Goal: Obtain resource: Download file/media

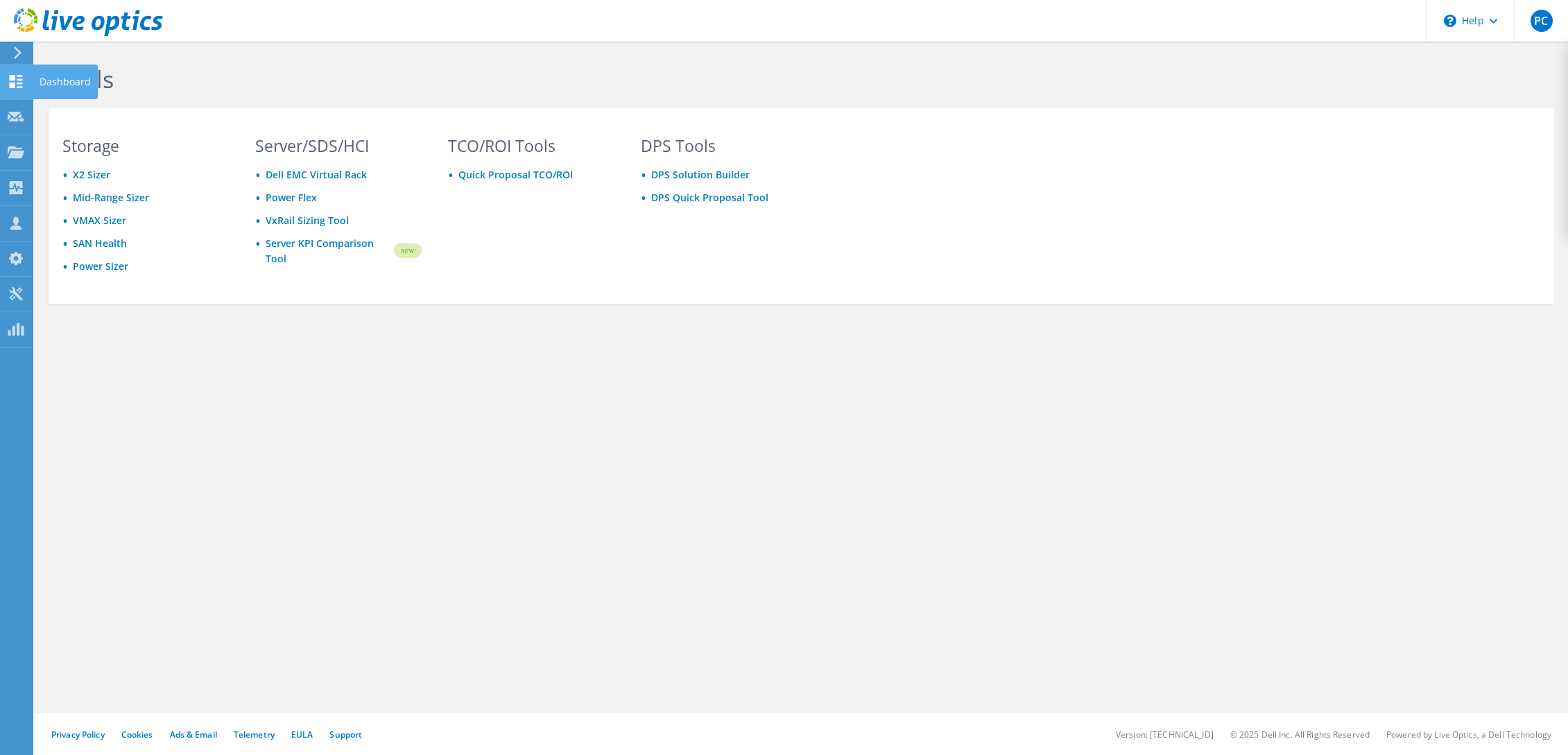
click at [22, 79] on use at bounding box center [16, 81] width 13 height 13
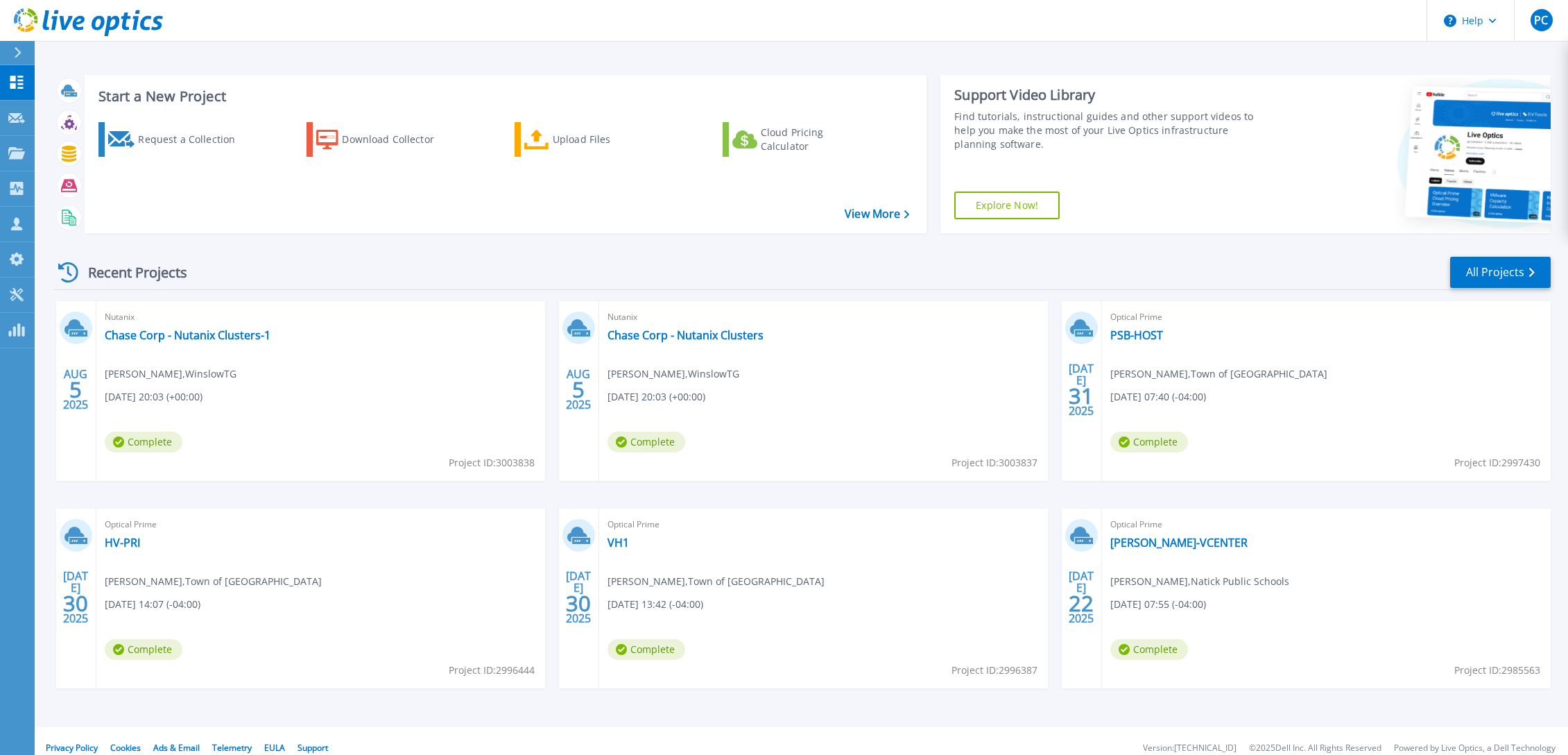
scroll to position [14, 0]
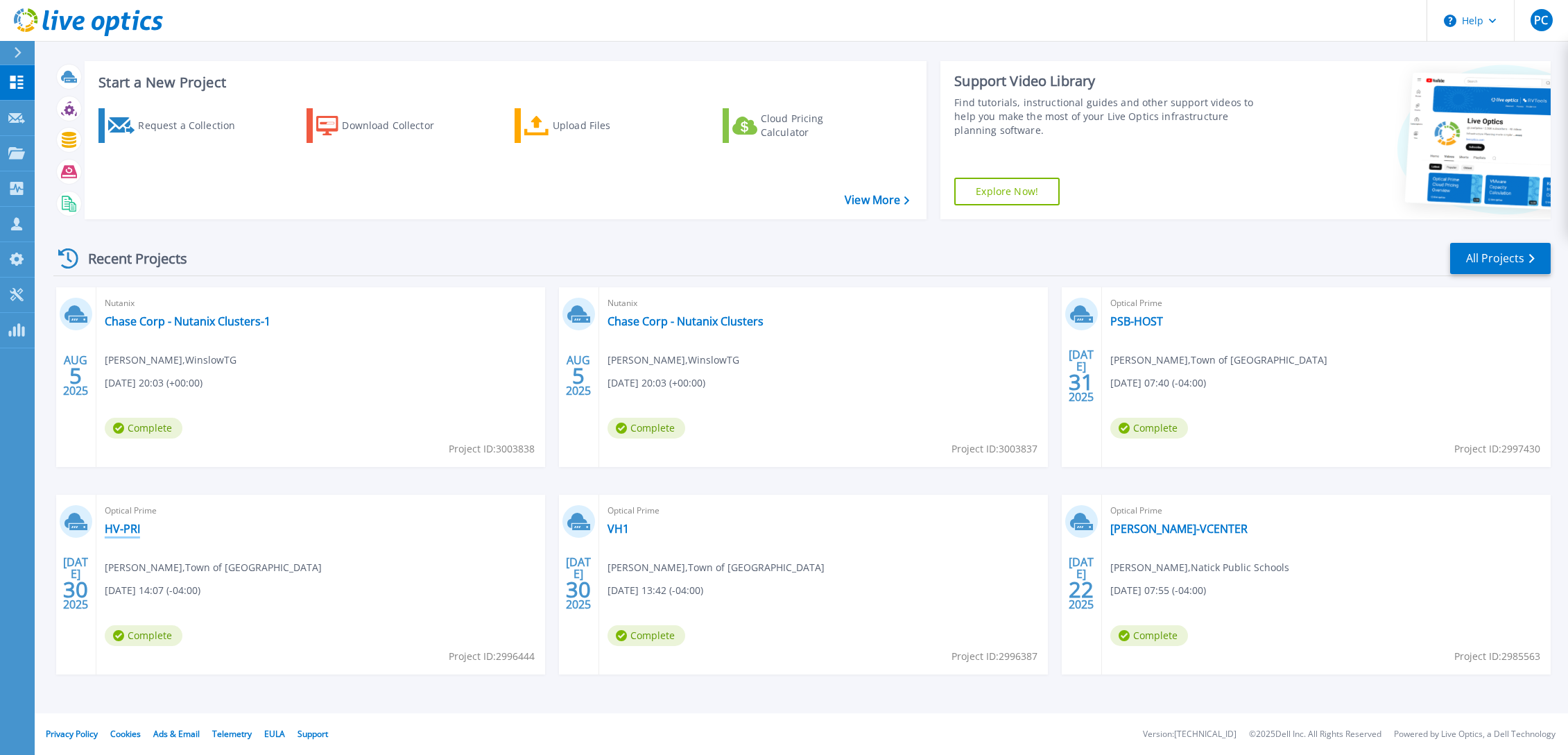
click at [117, 527] on link "HV-PRI" at bounding box center [122, 529] width 35 height 14
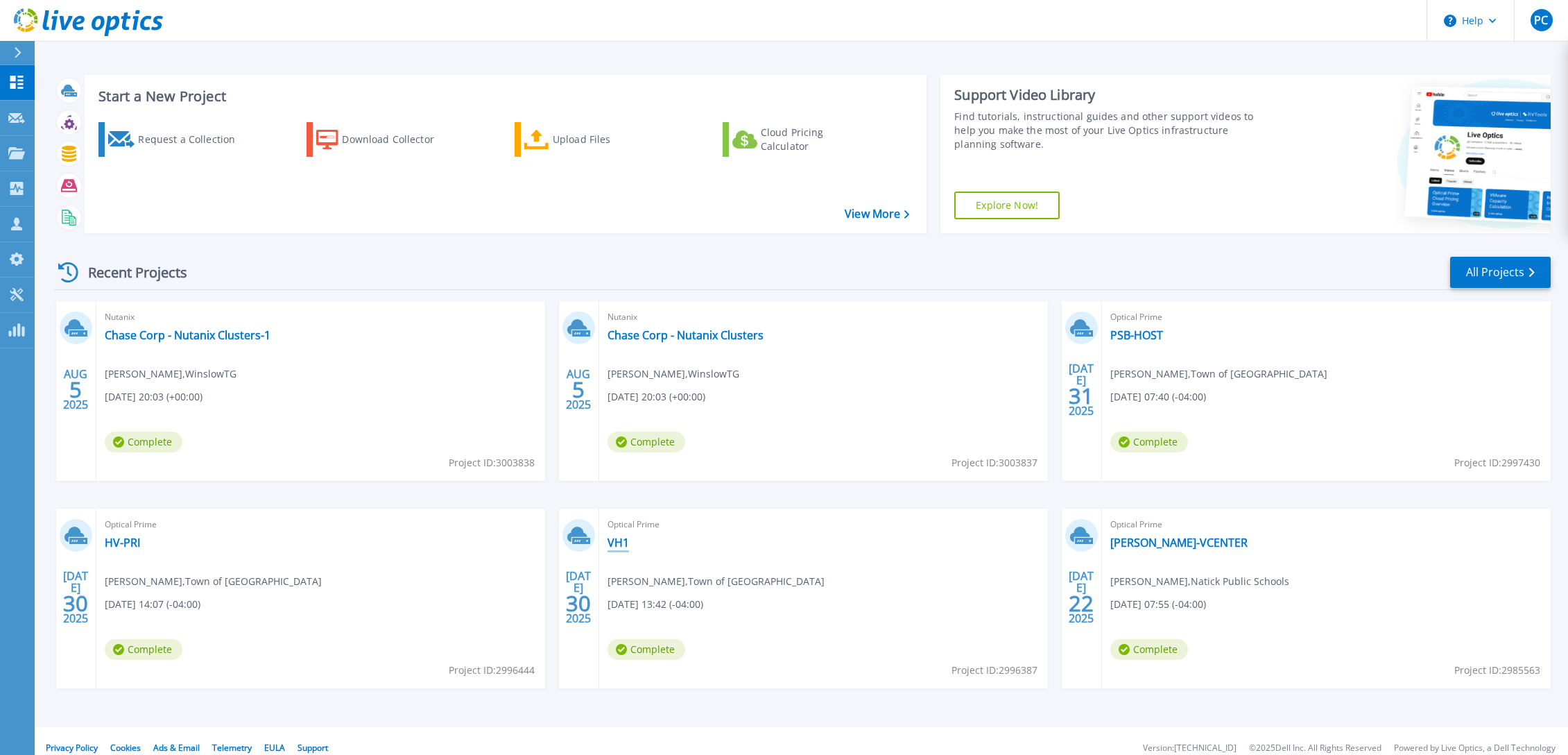
click at [625, 539] on link "VH1" at bounding box center [618, 543] width 22 height 14
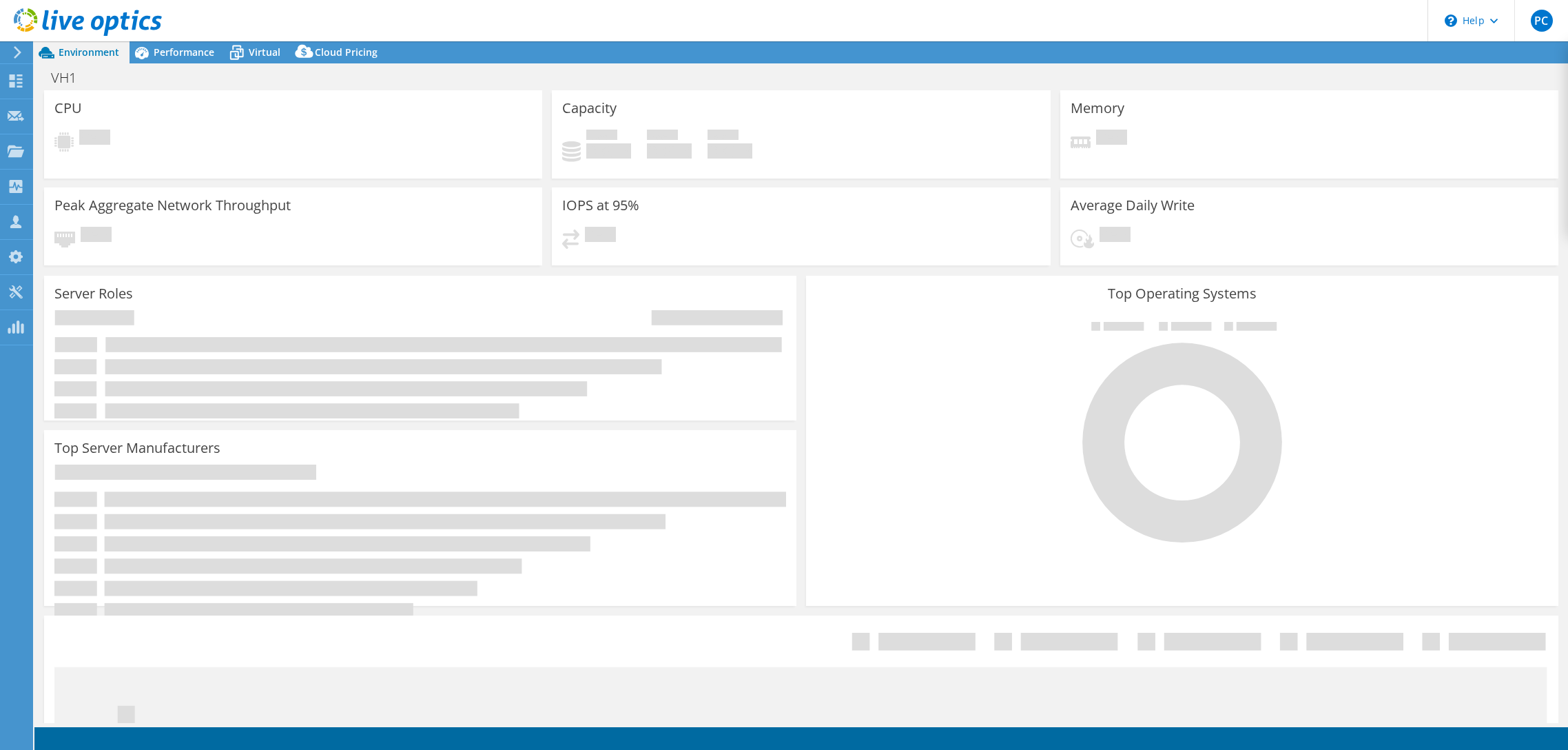
select select "USD"
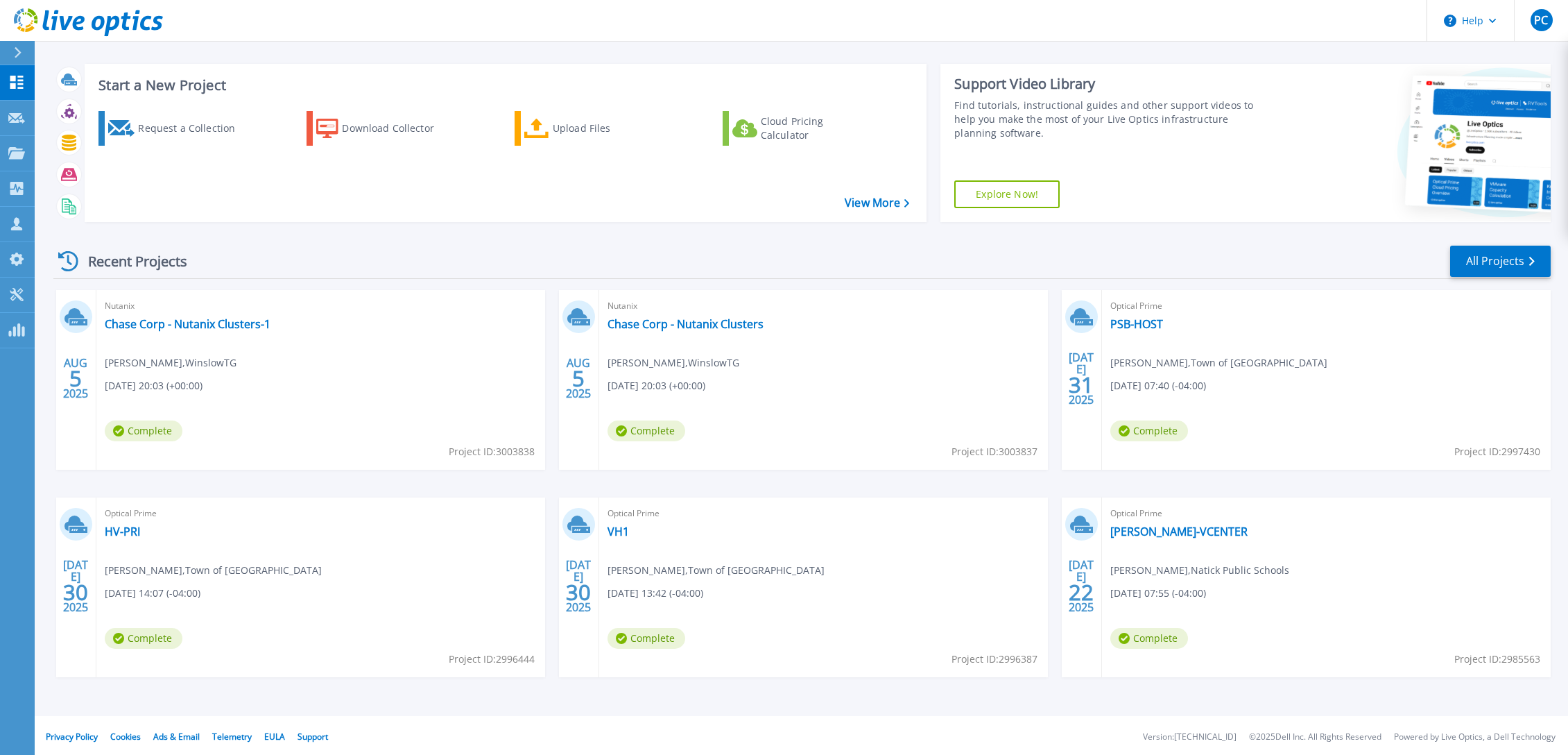
scroll to position [14, 0]
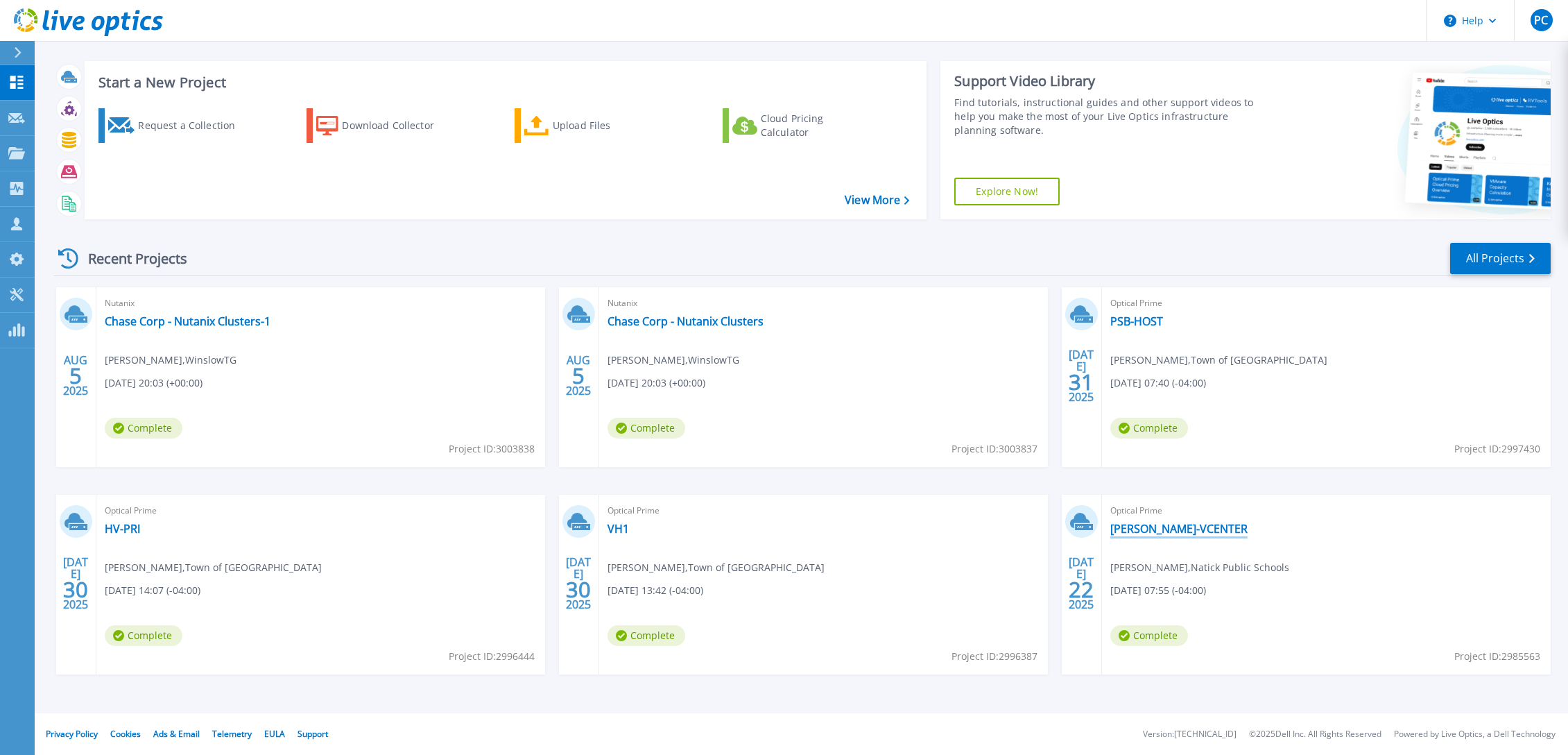
click at [1151, 527] on link "KEN-VCENTER" at bounding box center [1178, 529] width 137 height 14
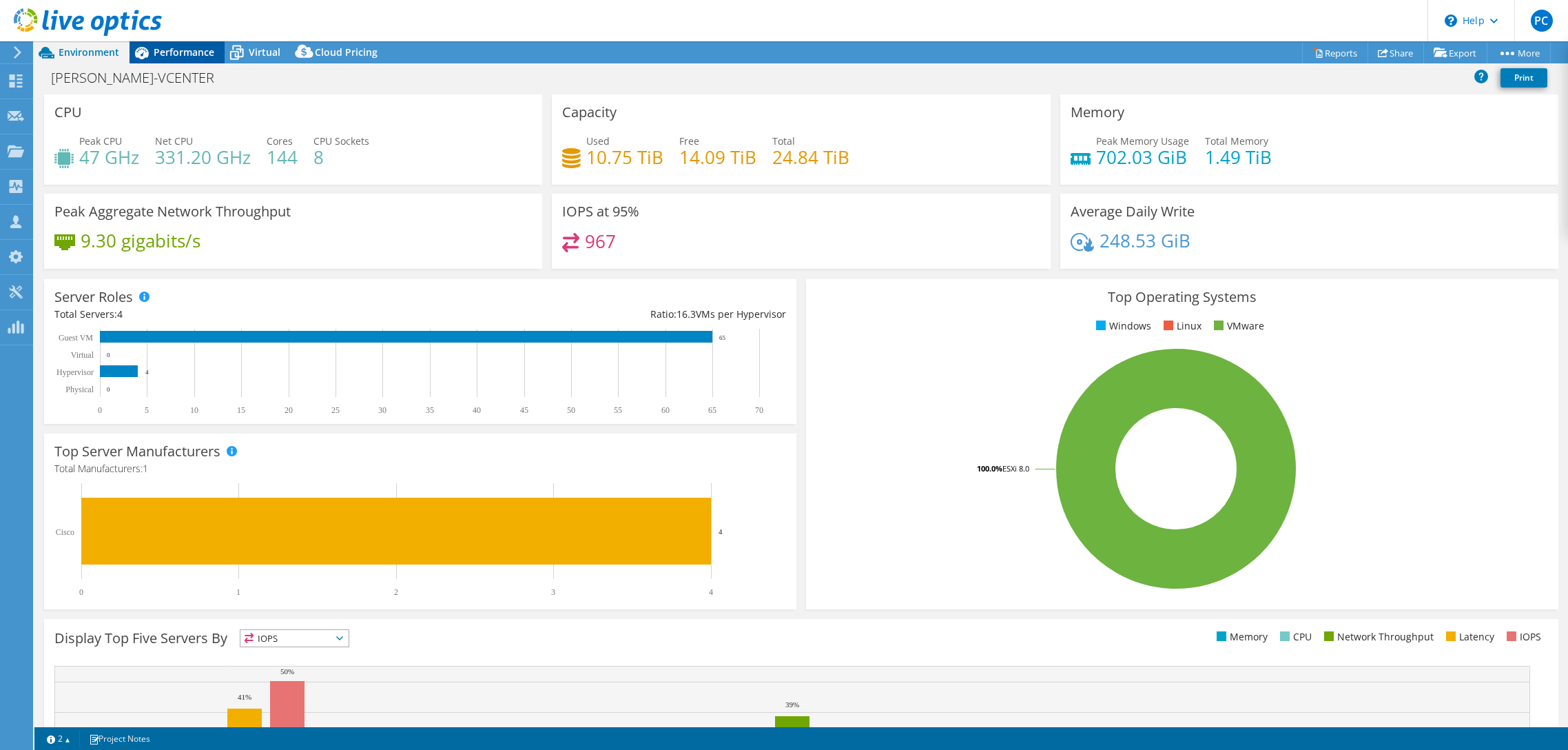
click at [165, 48] on span "Performance" at bounding box center [184, 52] width 61 height 13
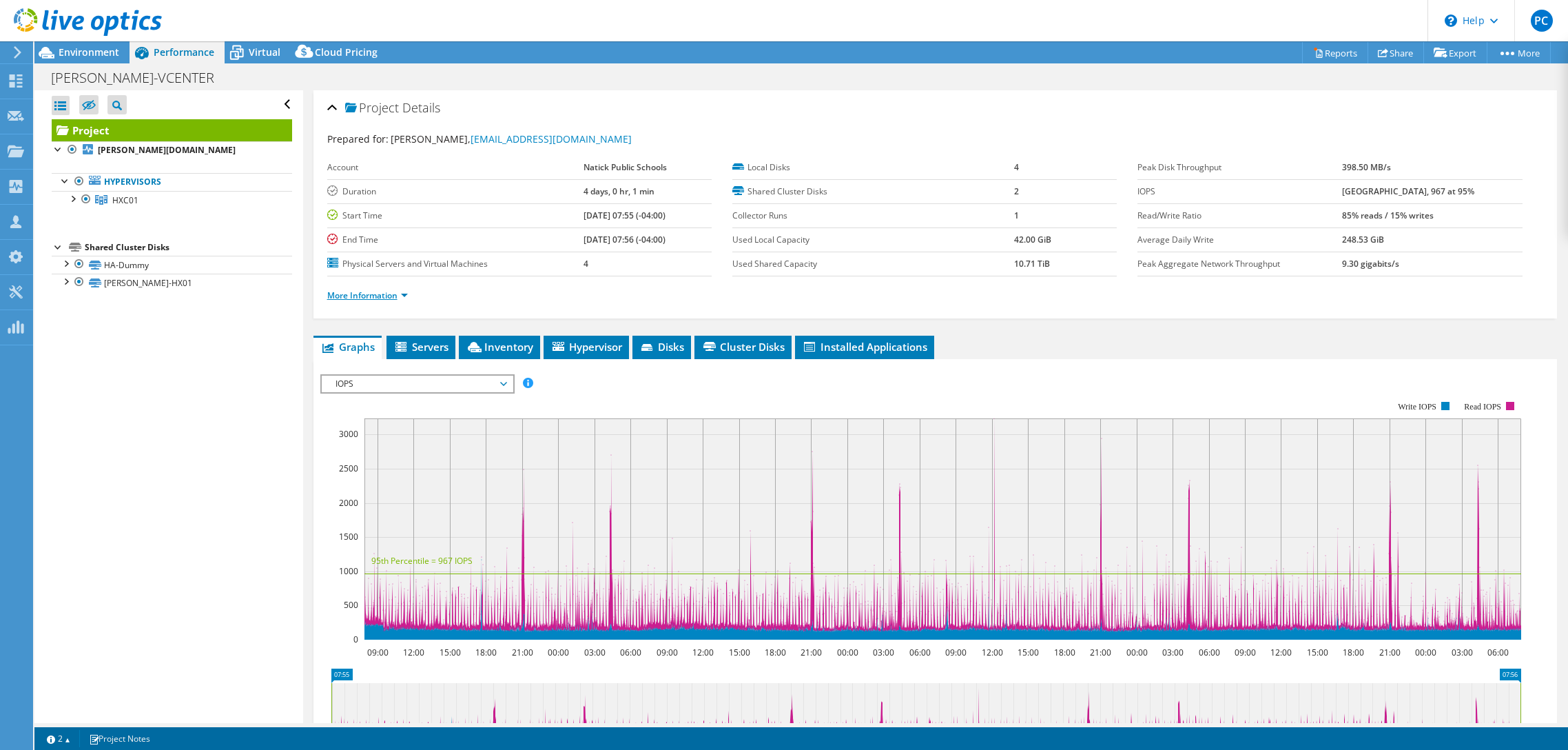
click at [391, 295] on link "More Information" at bounding box center [368, 295] width 81 height 12
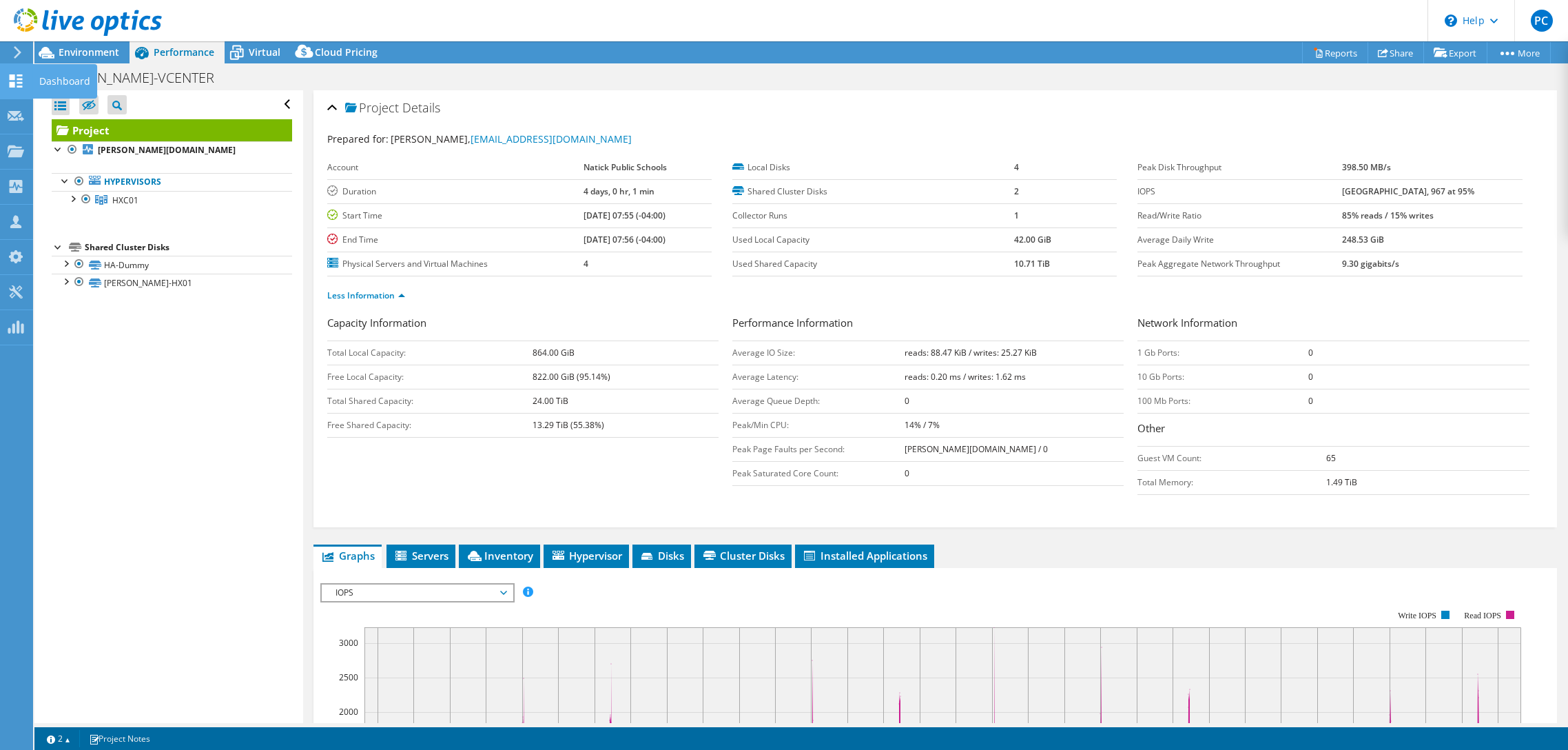
click at [19, 81] on icon at bounding box center [16, 81] width 17 height 13
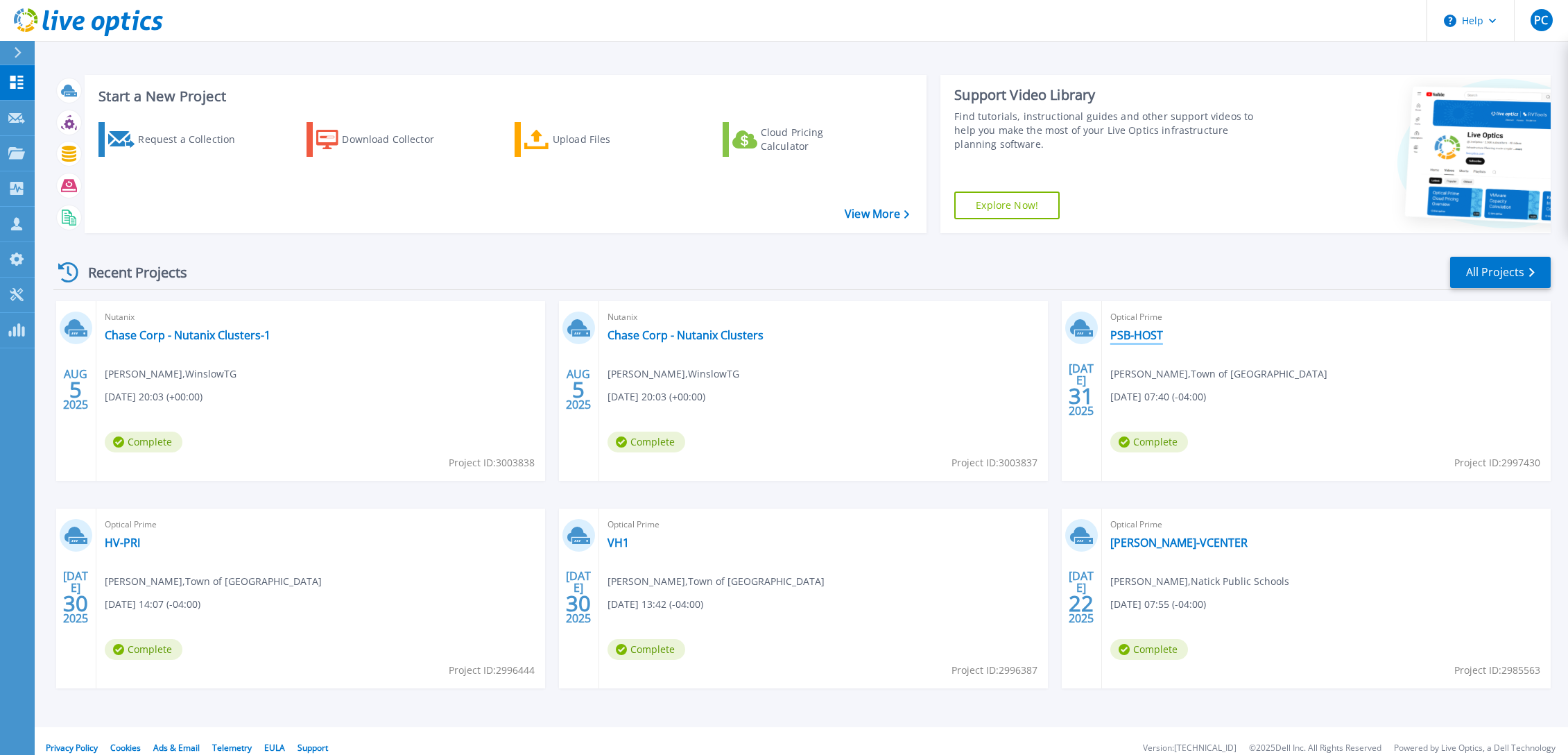
click at [1137, 340] on link "PSB-HOST" at bounding box center [1136, 335] width 53 height 14
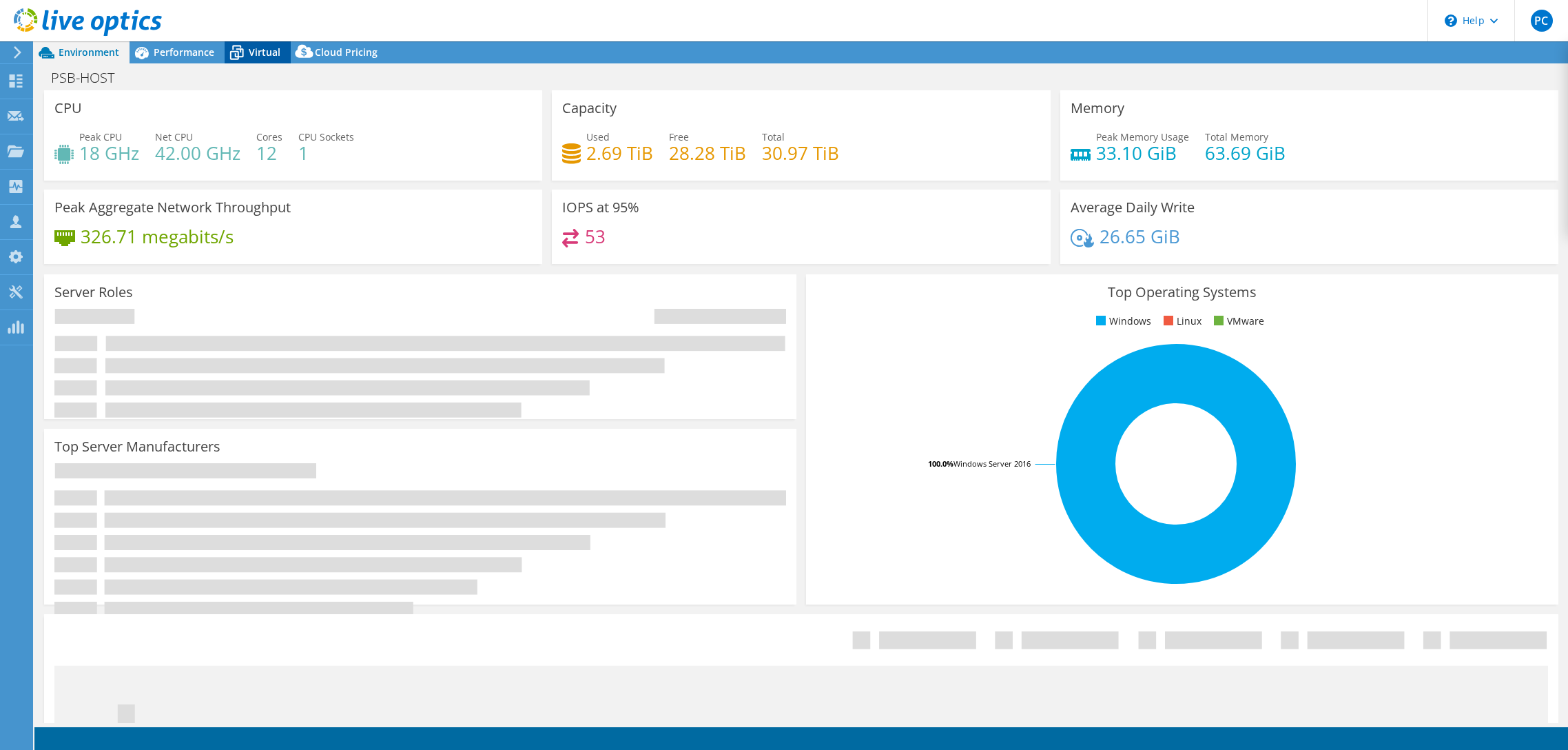
select select "USD"
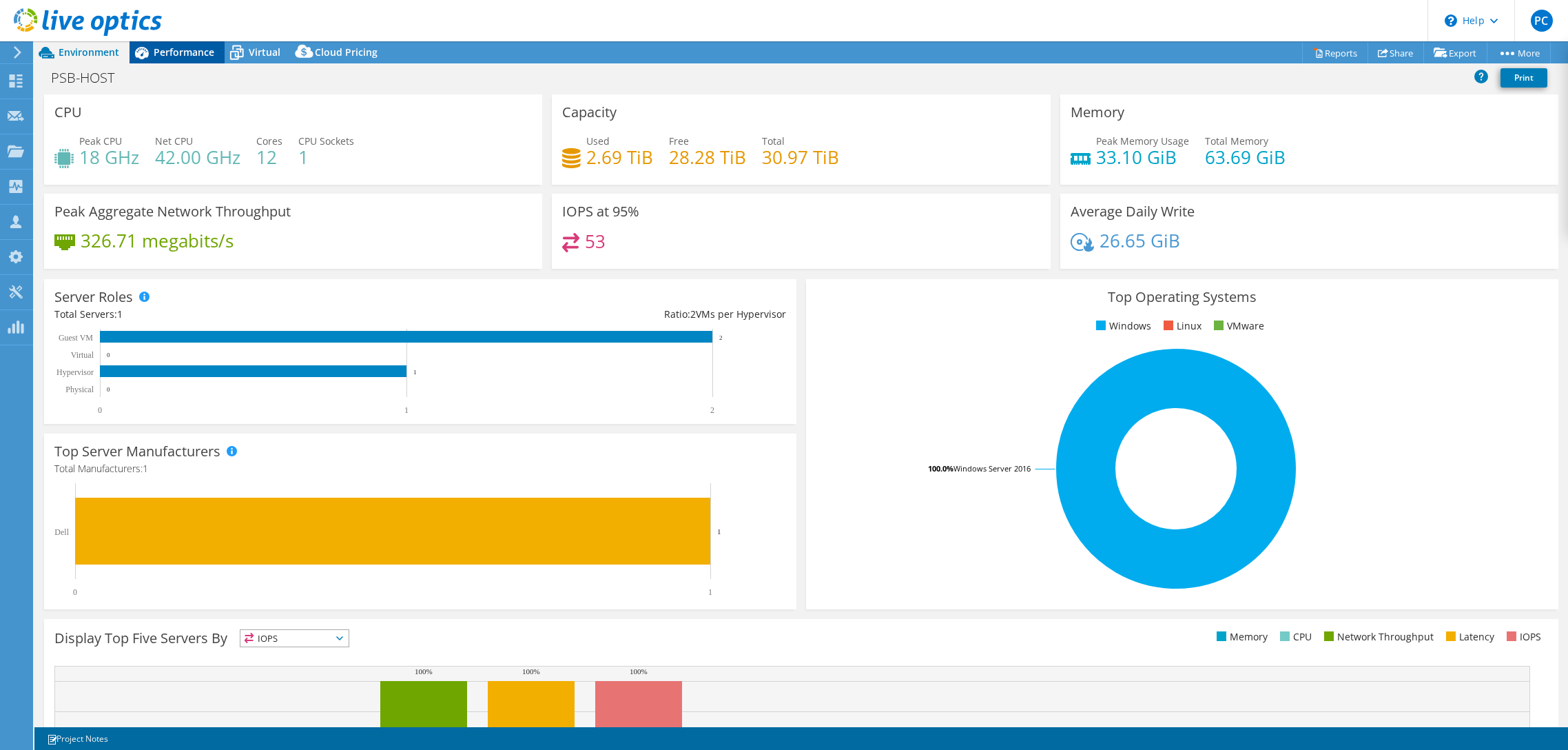
click at [178, 59] on div "Performance" at bounding box center [177, 52] width 95 height 22
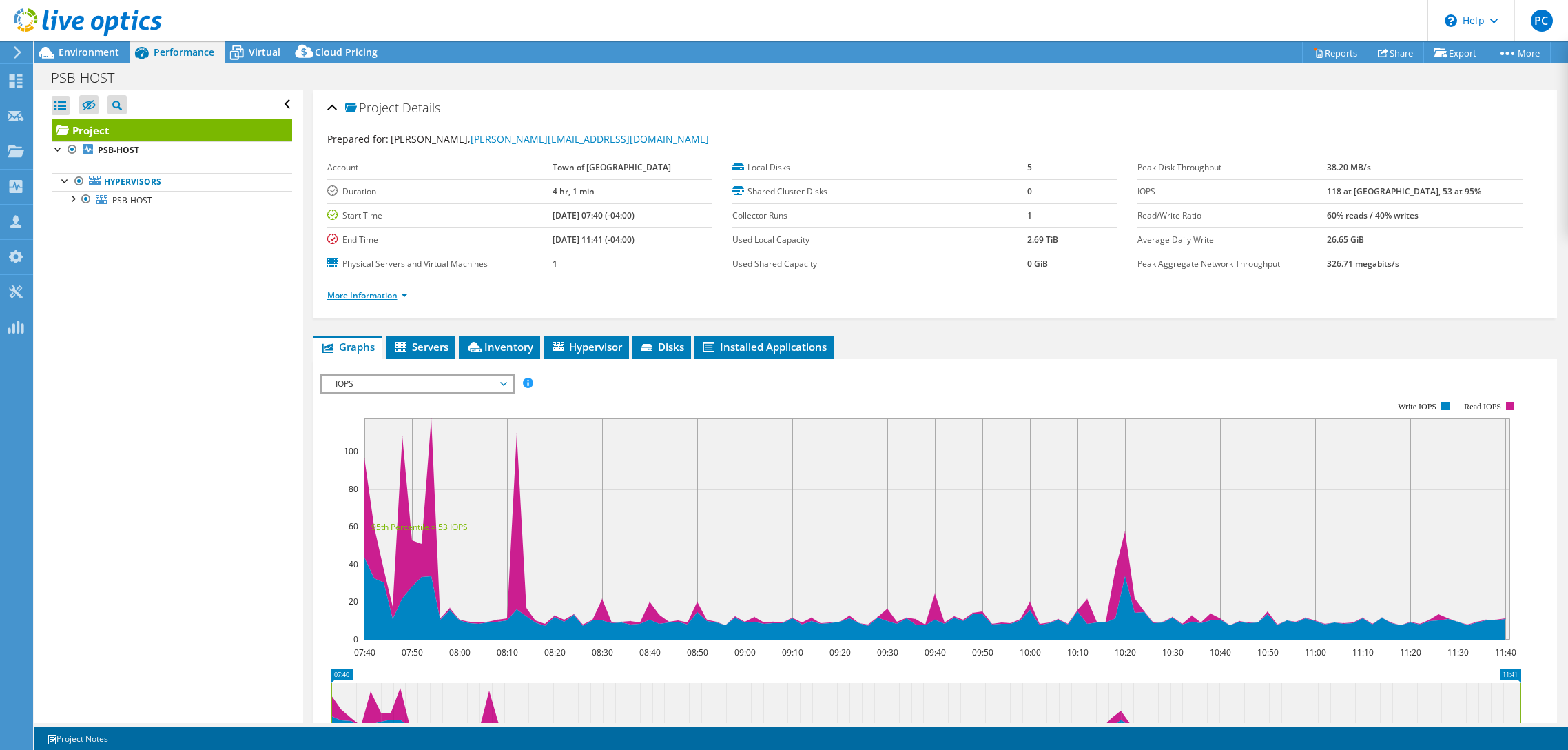
click at [386, 300] on link "More Information" at bounding box center [368, 295] width 81 height 12
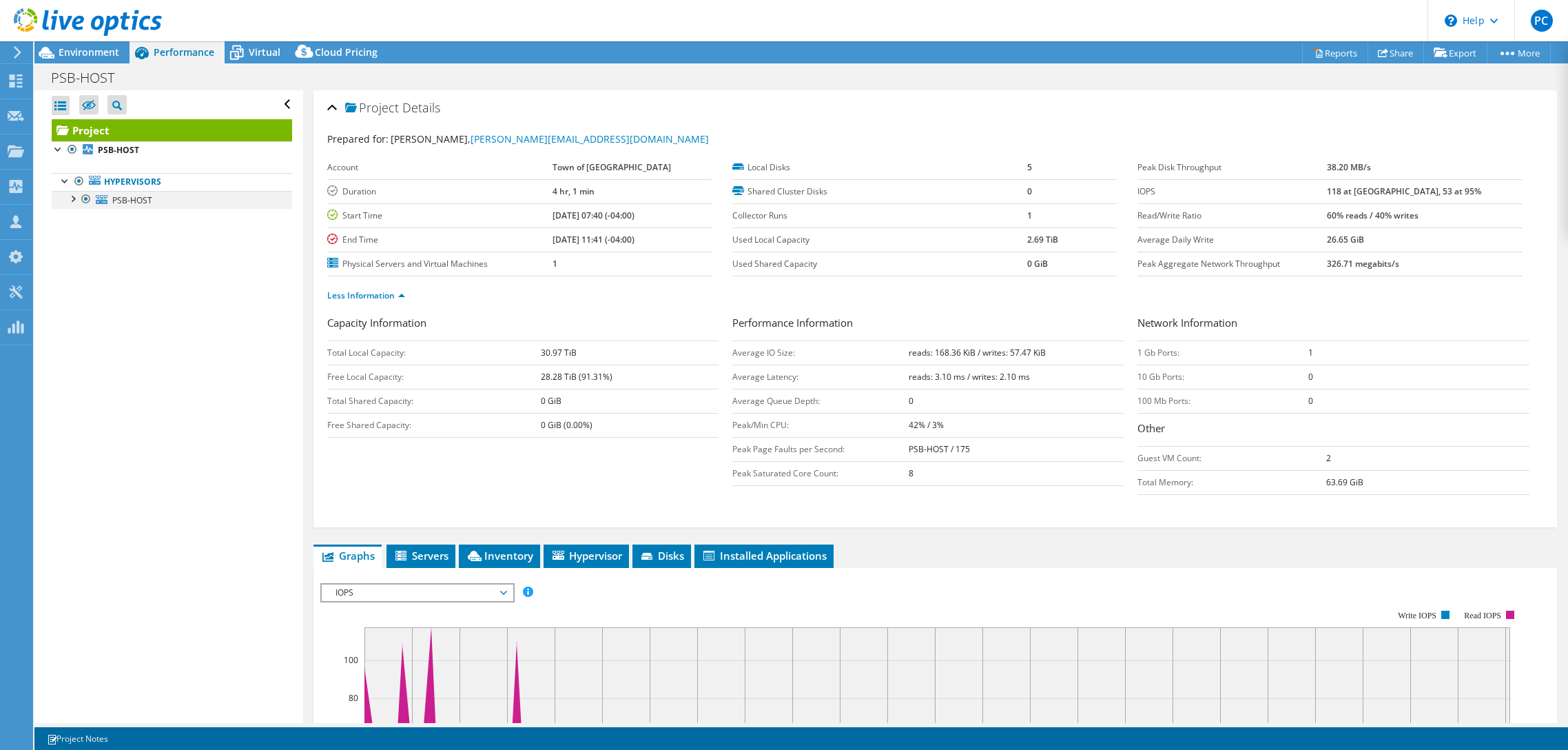
click at [73, 200] on div at bounding box center [72, 198] width 14 height 14
click at [141, 308] on link "Network Interfaces" at bounding box center [171, 308] width 240 height 18
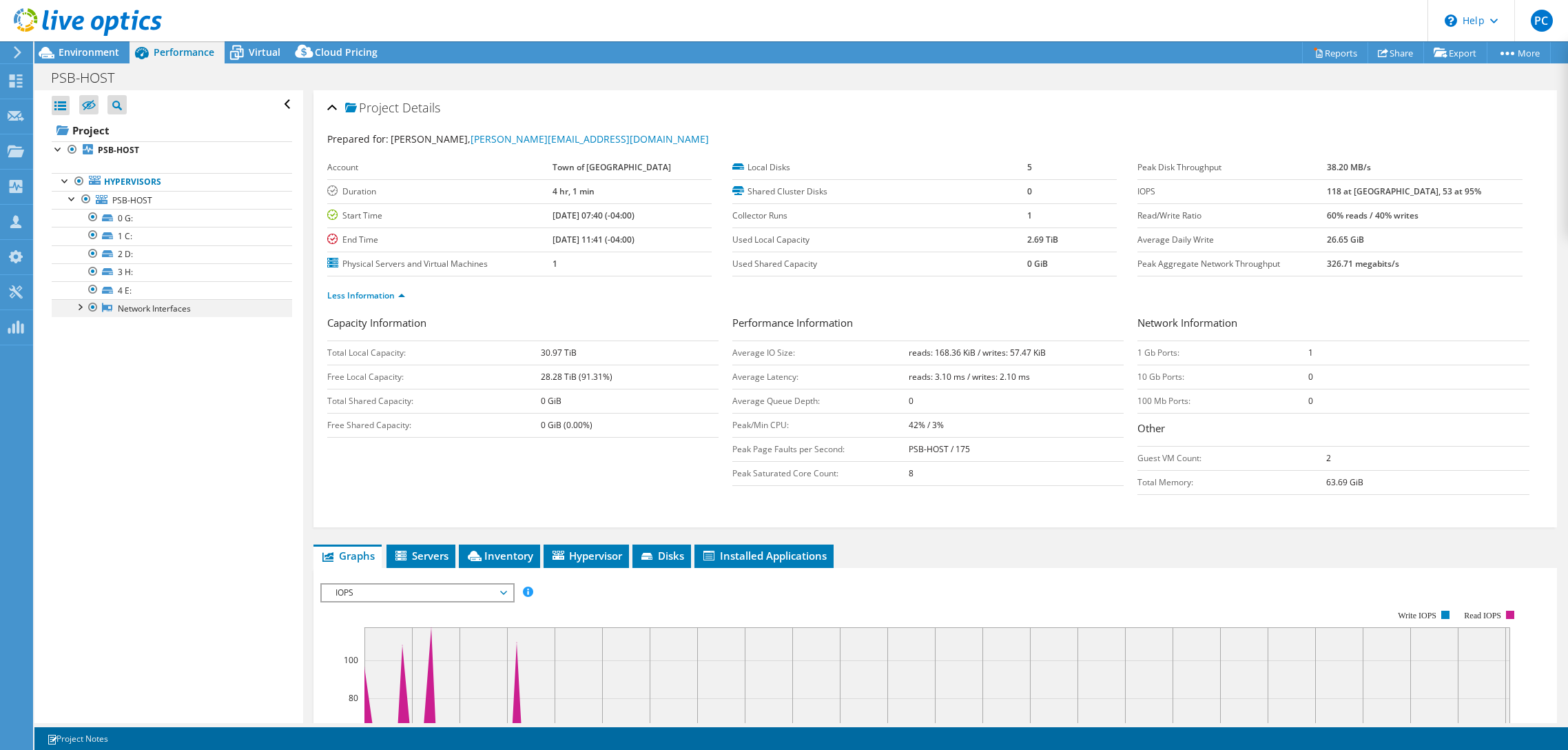
click at [82, 304] on div at bounding box center [79, 306] width 14 height 14
click at [143, 327] on link "Hyper-V Virtual Ethernet Adapter" at bounding box center [171, 326] width 240 height 18
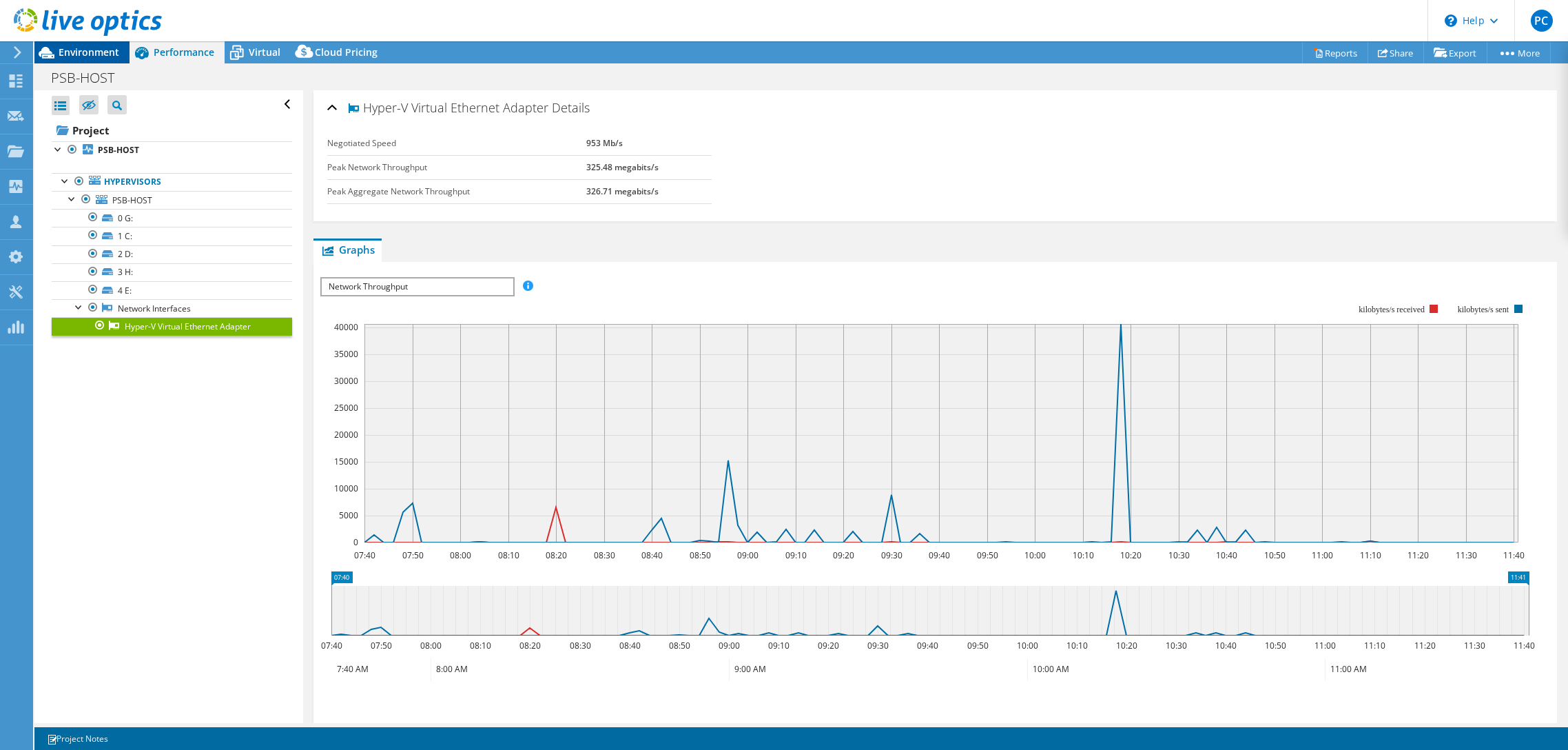
click at [87, 56] on span "Environment" at bounding box center [88, 52] width 61 height 13
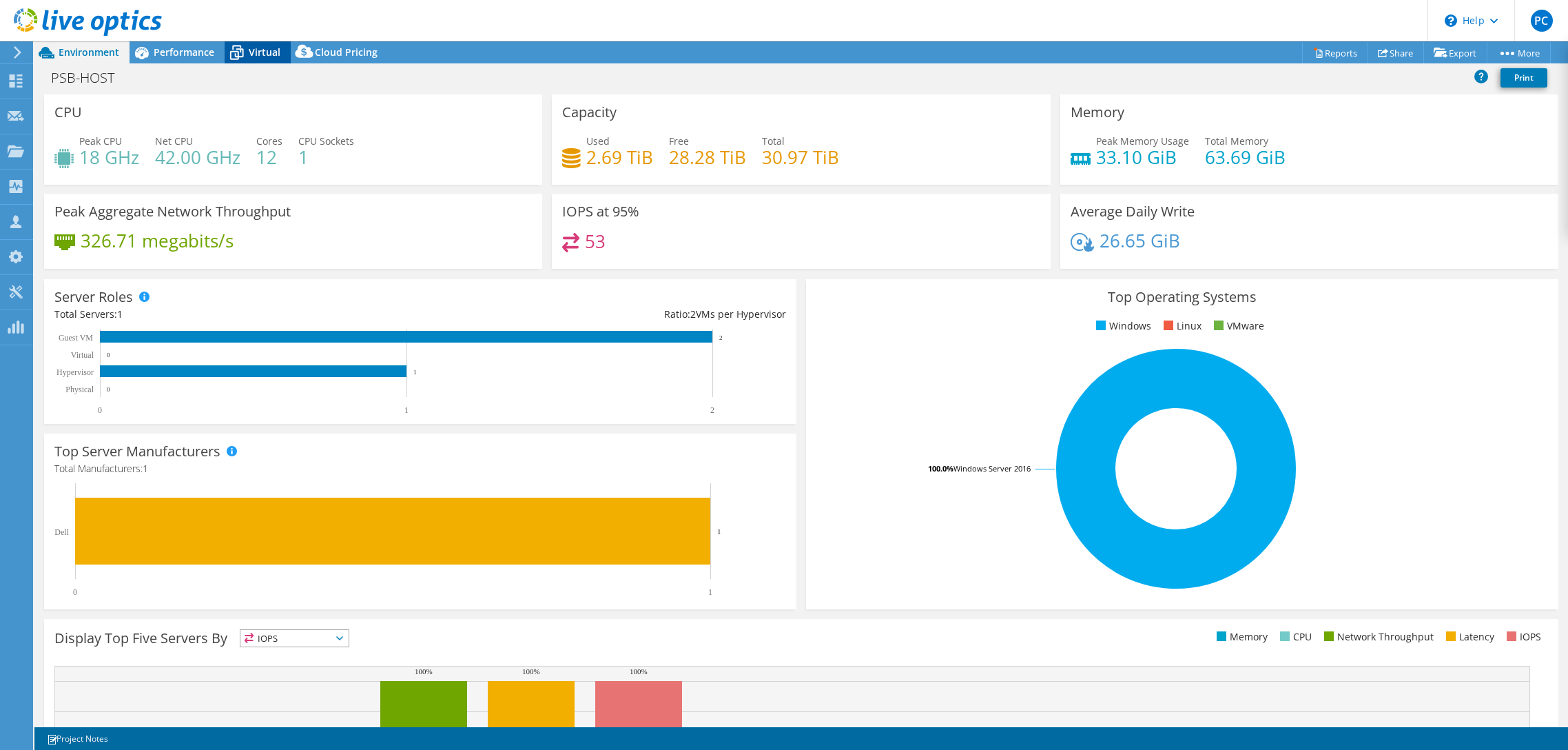
click at [269, 52] on span "Virtual" at bounding box center [265, 52] width 32 height 13
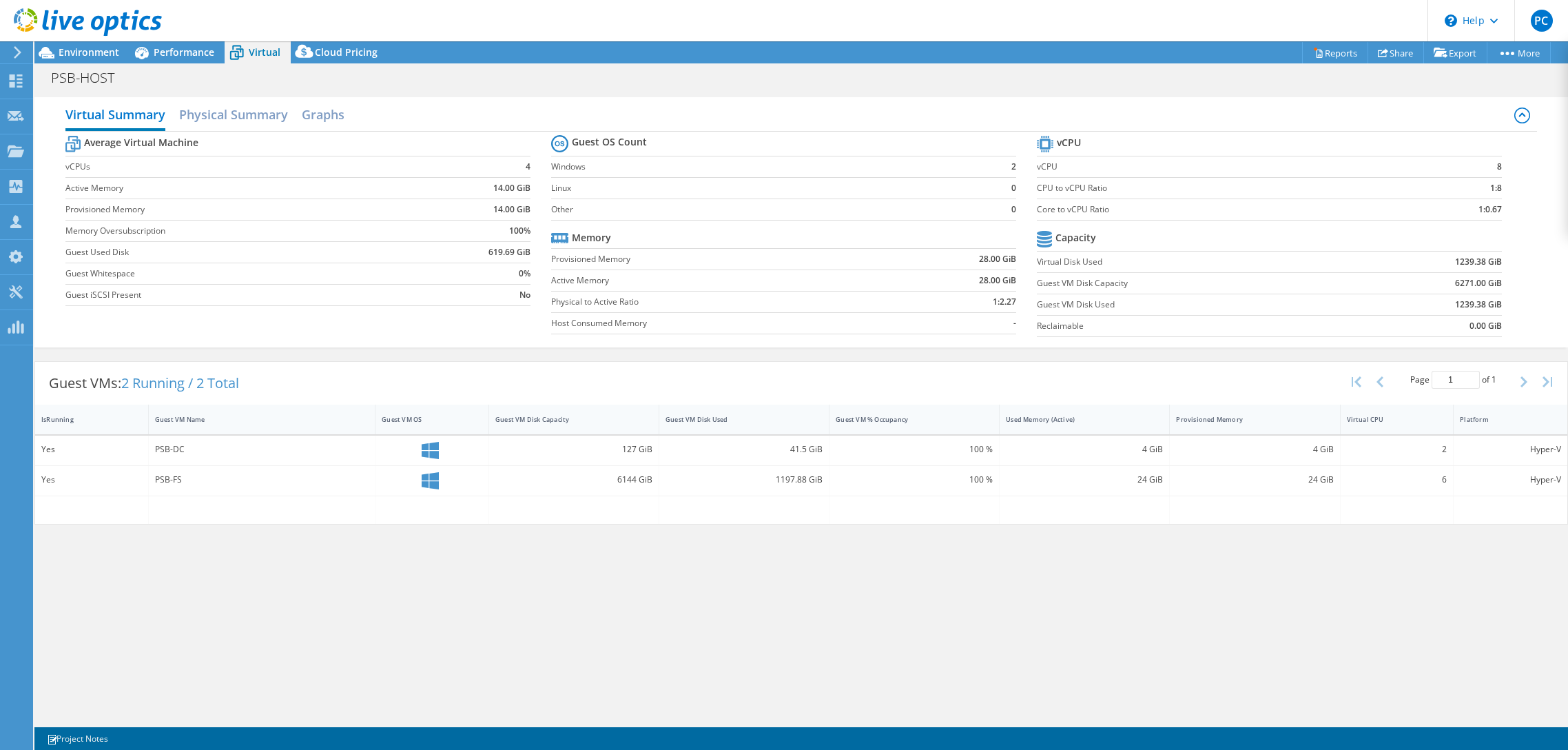
click at [1214, 572] on div "Virtual Summary Physical Summary Graphs Average Virtual Machine vCPUs 4 Active …" at bounding box center [801, 407] width 1534 height 633
click at [344, 633] on div "Virtual Summary Physical Summary Graphs Average Virtual Machine vCPUs 4 Active …" at bounding box center [801, 407] width 1534 height 633
click at [1324, 52] on link "Reports" at bounding box center [1335, 52] width 66 height 22
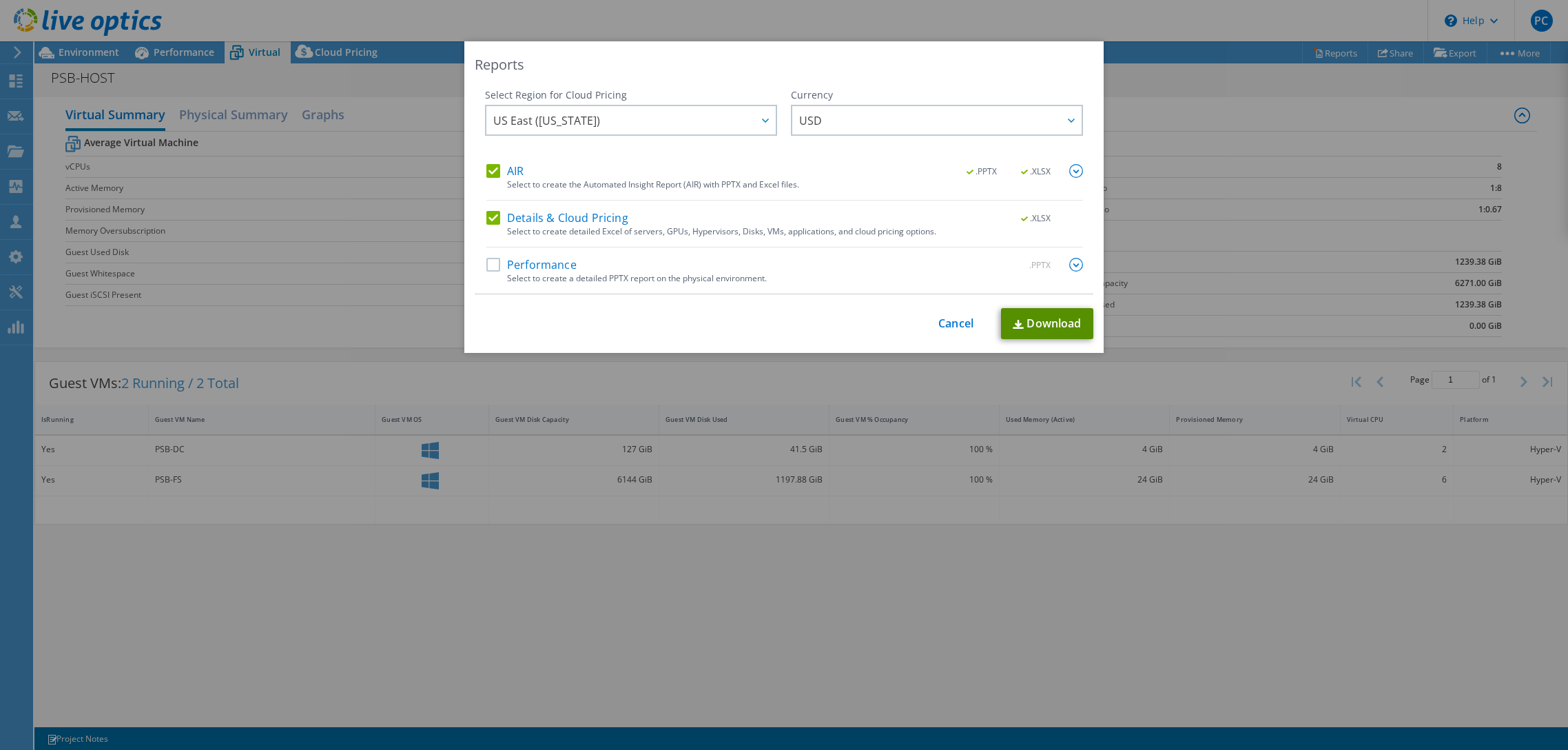
click at [1051, 329] on link "Download" at bounding box center [1047, 323] width 93 height 31
click at [950, 326] on link "Cancel" at bounding box center [956, 323] width 35 height 13
